Goal: Task Accomplishment & Management: Manage account settings

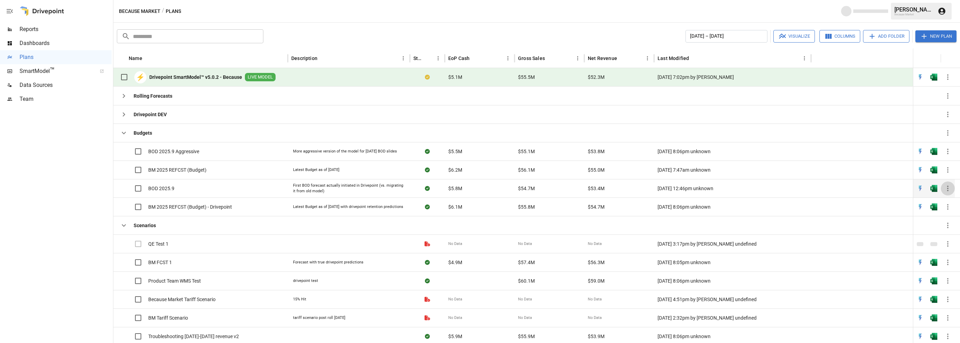
click at [946, 187] on icon "button" at bounding box center [947, 188] width 8 height 8
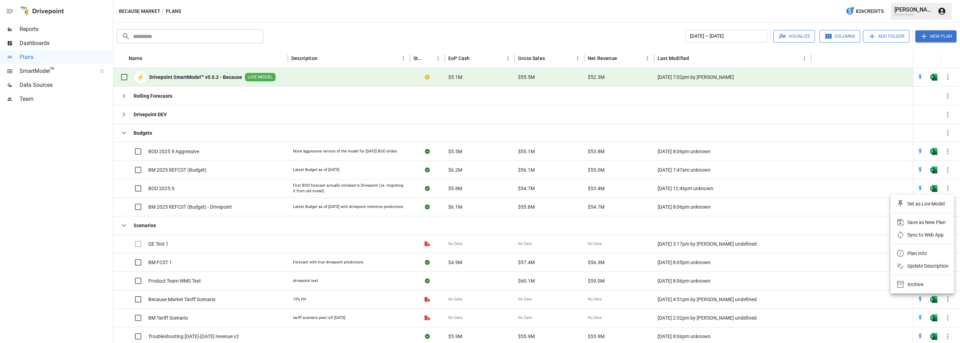
click at [948, 189] on div at bounding box center [480, 171] width 960 height 343
click at [947, 188] on icon "button" at bounding box center [947, 188] width 1 height 6
click at [913, 223] on div "Save as New Plan" at bounding box center [926, 222] width 38 height 8
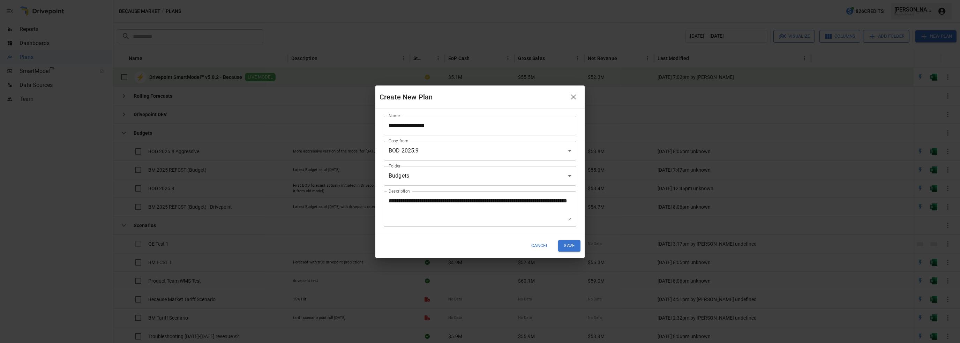
click at [426, 0] on body "Reports Dashboards Plans SmartModel ™ Data Sources Team Because Market / Plans …" at bounding box center [480, 0] width 960 height 0
click at [407, 123] on input "**********" at bounding box center [480, 126] width 192 height 20
drag, startPoint x: 452, startPoint y: 125, endPoint x: 315, endPoint y: 123, distance: 137.4
click at [315, 123] on div "**********" at bounding box center [480, 171] width 960 height 343
type input "**********"
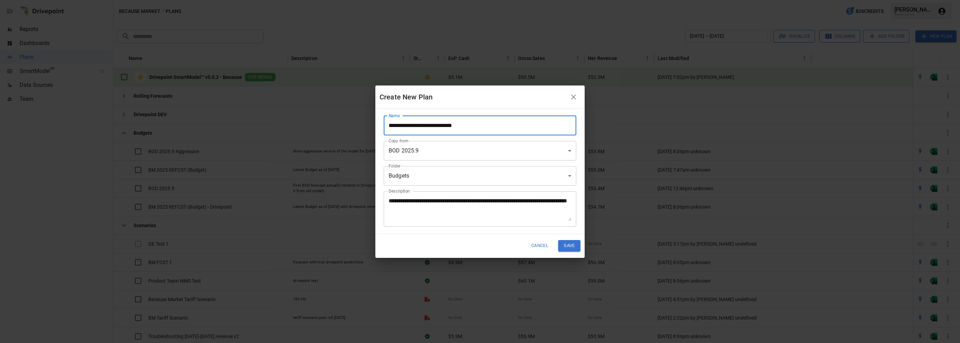
click at [570, 246] on button "Save" at bounding box center [569, 246] width 22 height 12
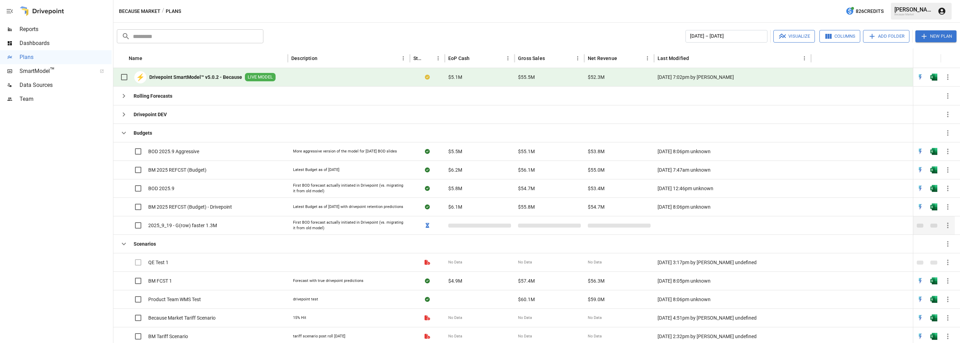
click at [949, 225] on icon "button" at bounding box center [947, 225] width 8 height 8
click at [207, 240] on div at bounding box center [480, 171] width 960 height 343
click at [139, 225] on label at bounding box center [131, 225] width 29 height 15
click at [950, 150] on icon "button" at bounding box center [947, 151] width 8 height 8
click at [38, 249] on div at bounding box center [480, 171] width 960 height 343
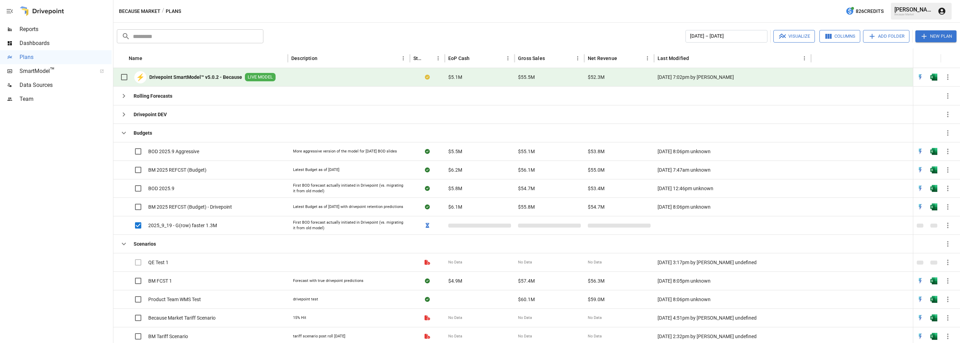
click at [50, 190] on div at bounding box center [56, 224] width 112 height 237
